Goal: Task Accomplishment & Management: Manage account settings

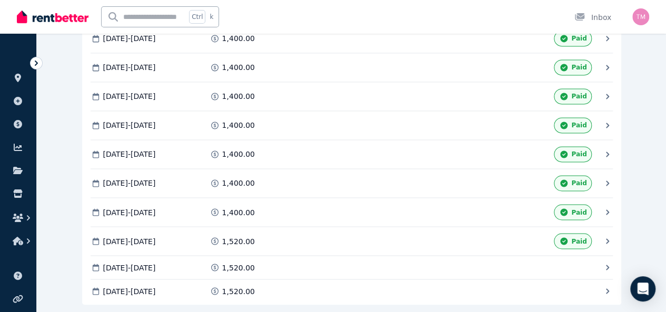
scroll to position [823, 0]
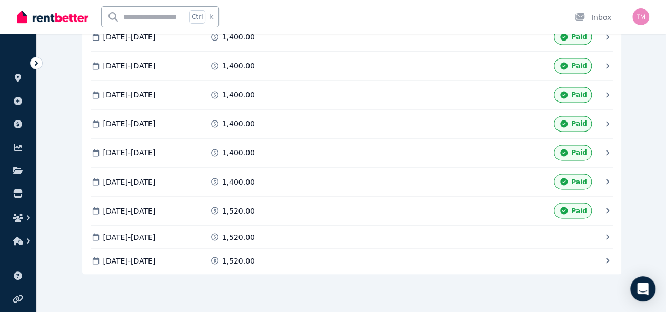
click at [0, 0] on span "Mark as Paid" at bounding box center [0, 0] width 0 height 0
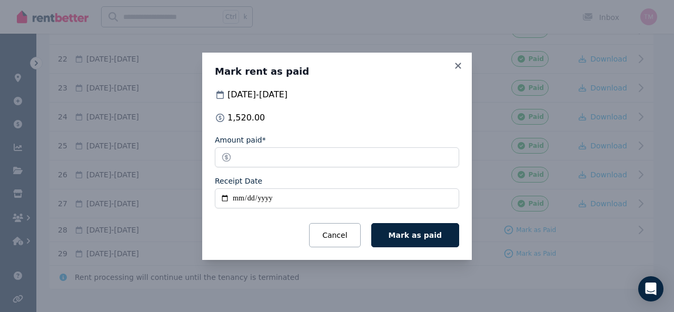
click at [235, 196] on input "Receipt Date" at bounding box center [337, 199] width 244 height 20
type input "**********"
click at [416, 235] on span "Mark as paid" at bounding box center [415, 235] width 53 height 8
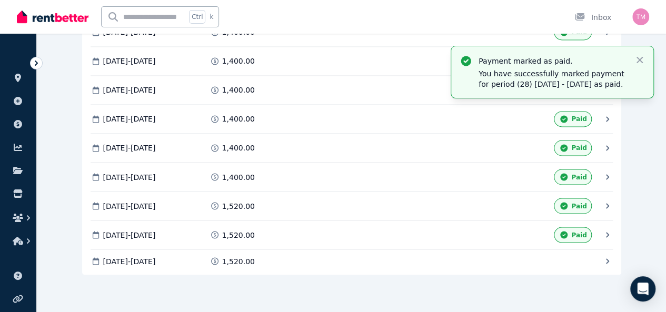
click at [0, 0] on span "Mark as Paid" at bounding box center [0, 0] width 0 height 0
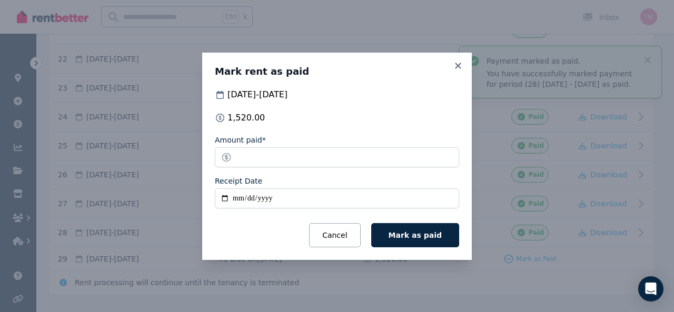
click at [258, 196] on input "Receipt Date" at bounding box center [337, 199] width 244 height 20
click at [240, 198] on input "Receipt Date" at bounding box center [337, 199] width 244 height 20
type input "**********"
click at [419, 237] on span "Mark as paid" at bounding box center [415, 235] width 53 height 8
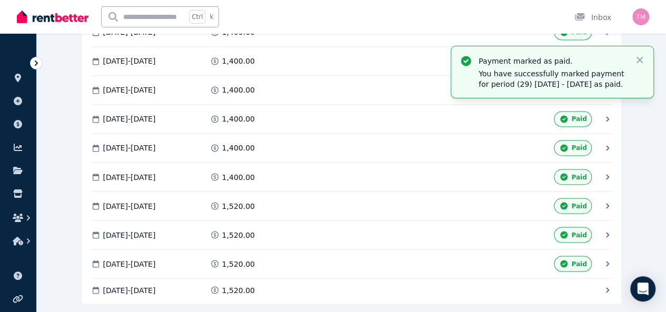
scroll to position [856, 0]
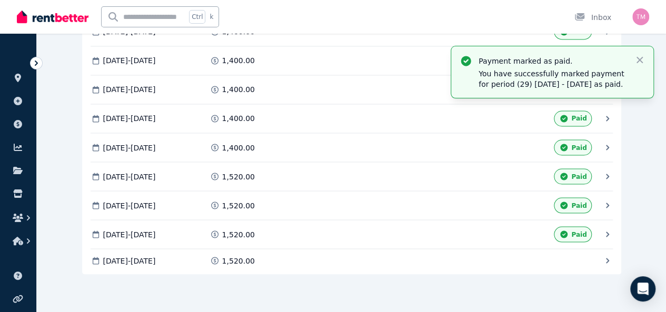
drag, startPoint x: 48, startPoint y: 172, endPoint x: 668, endPoint y: 217, distance: 621.6
copy div "28 [DATE] - [DATE] Processed on [DATE] 1,520.00 Paid Download 29 [DATE] - [DATE…"
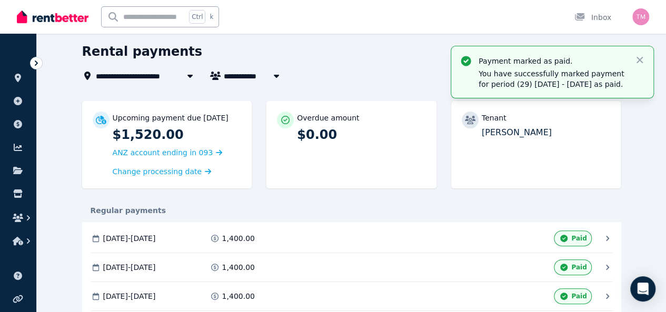
scroll to position [53, 0]
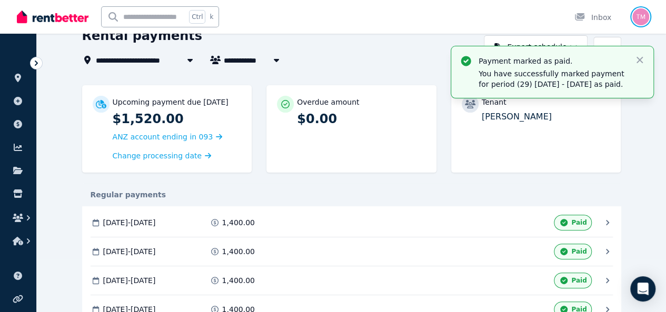
click at [644, 11] on img "button" at bounding box center [641, 16] width 17 height 17
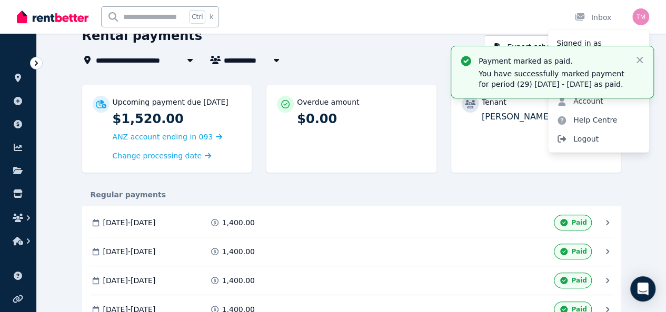
click at [588, 137] on span "Logout" at bounding box center [598, 139] width 101 height 19
